Goal: Navigation & Orientation: Go to known website

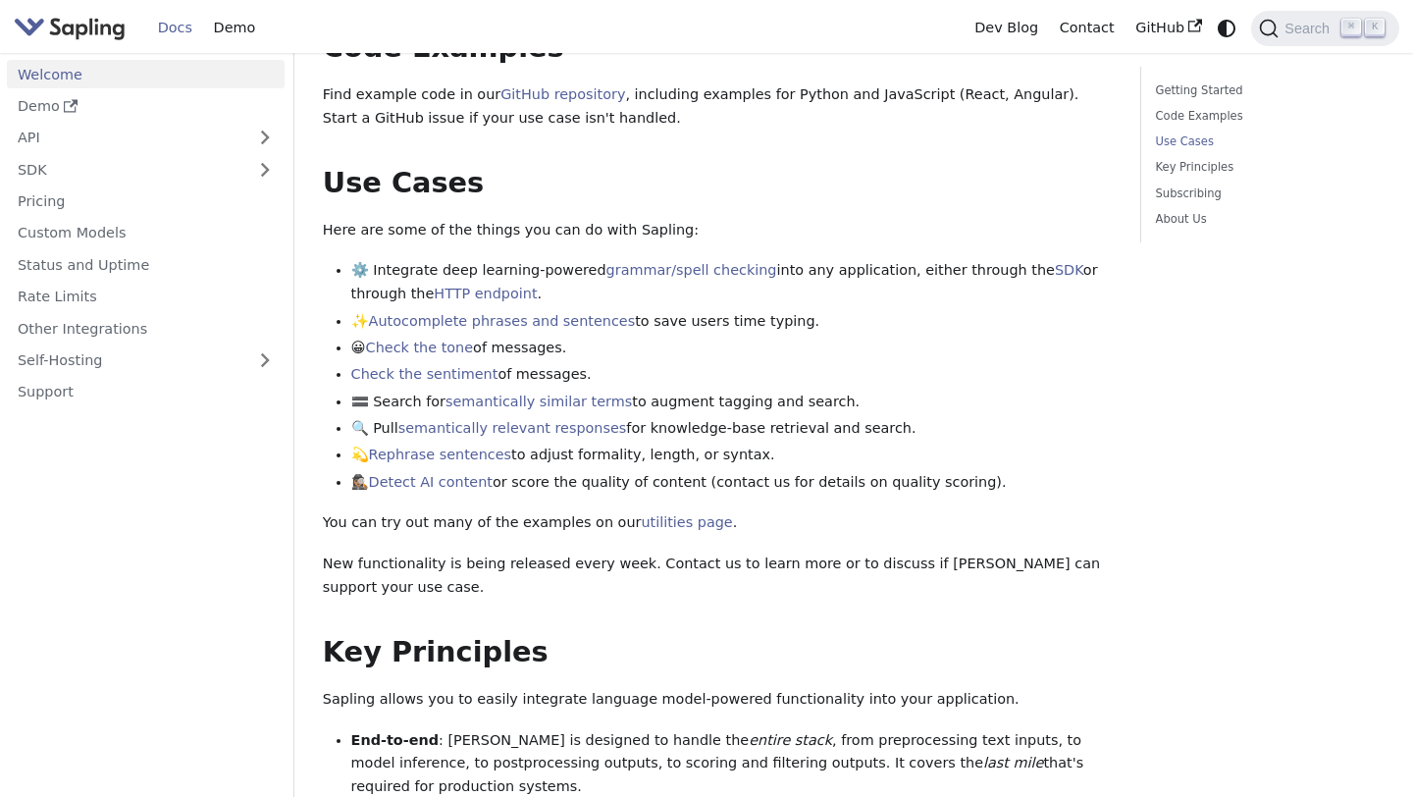
scroll to position [771, 0]
